Goal: Task Accomplishment & Management: Manage account settings

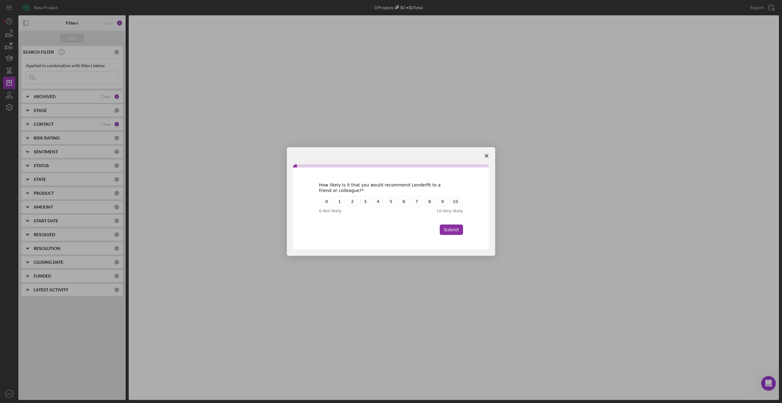
click at [487, 154] on icon "Close survey" at bounding box center [487, 156] width 4 height 4
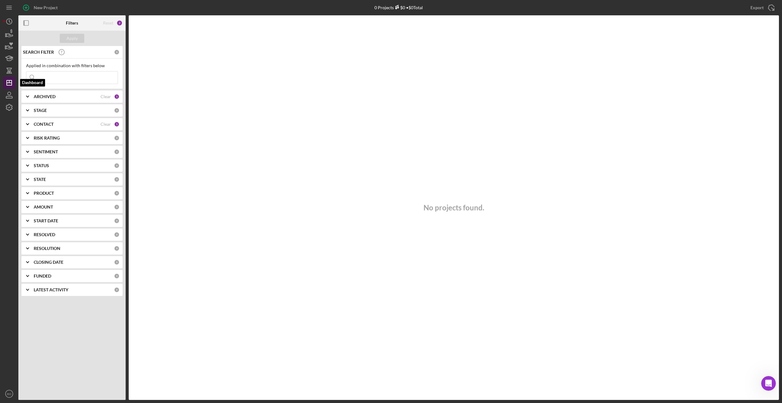
click at [9, 85] on polygon "button" at bounding box center [9, 82] width 5 height 5
click at [11, 395] on text "BO" at bounding box center [9, 393] width 4 height 3
click at [28, 377] on link "Logout" at bounding box center [36, 379] width 67 height 13
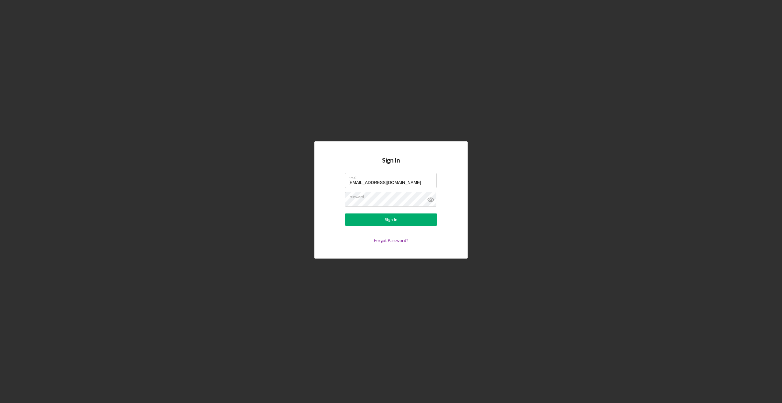
drag, startPoint x: 368, startPoint y: 182, endPoint x: 303, endPoint y: 181, distance: 64.7
click at [303, 181] on div "Sign In Email [EMAIL_ADDRESS][DOMAIN_NAME] Password Sign In Forgot Password?" at bounding box center [391, 200] width 776 height 400
type input "[EMAIL_ADDRESS][DOMAIN_NAME]"
click at [352, 223] on button "Sign In" at bounding box center [391, 219] width 92 height 12
